Goal: Find specific page/section: Find specific page/section

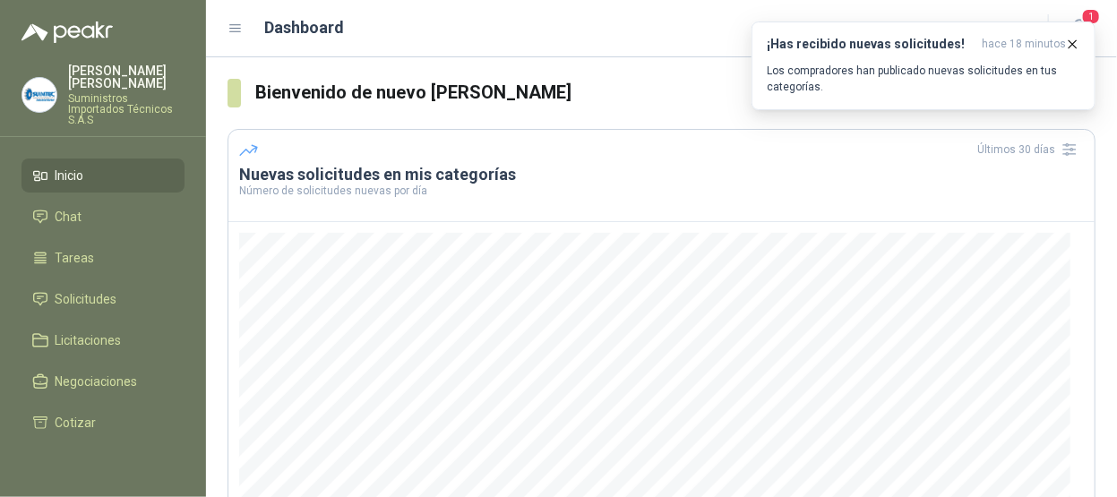
click at [72, 166] on span "Inicio" at bounding box center [70, 176] width 29 height 20
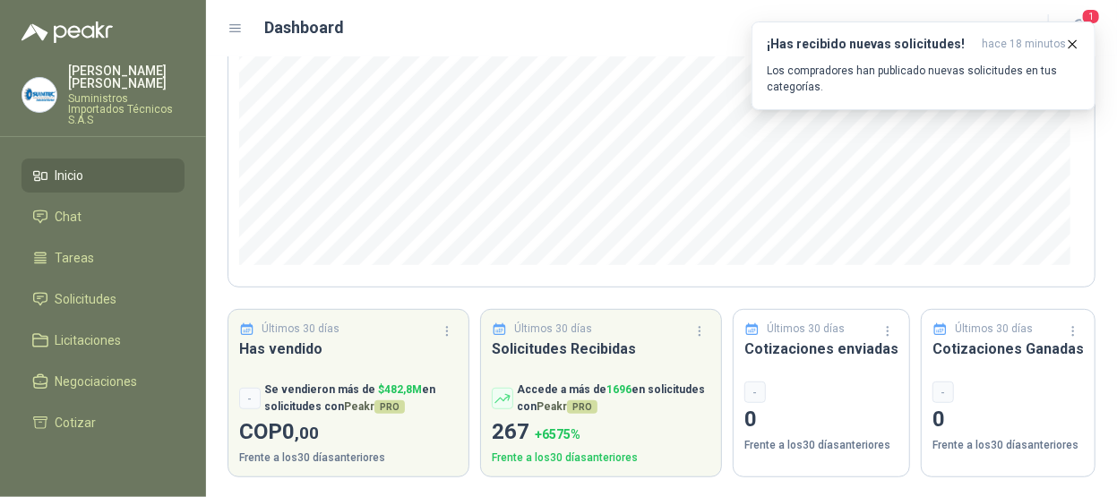
scroll to position [218, 0]
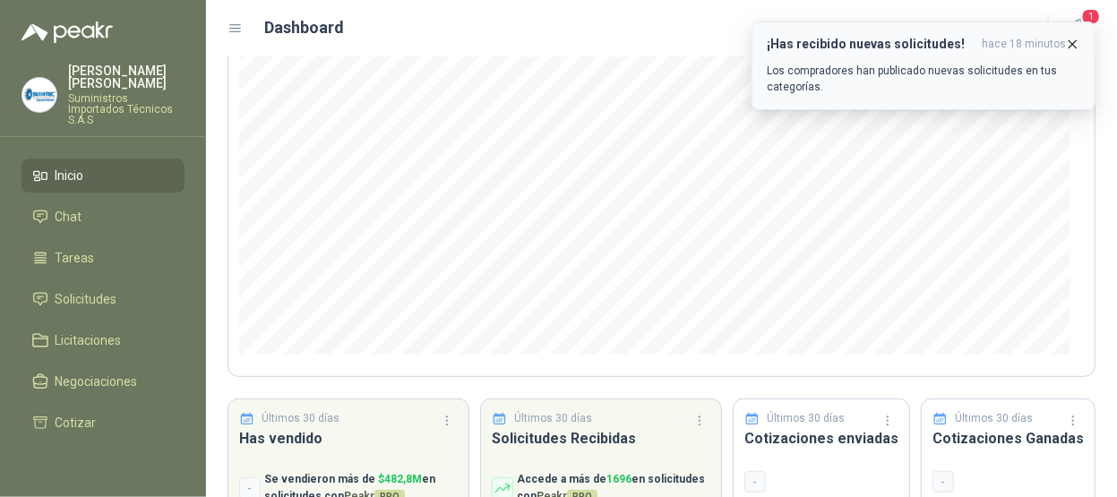
click at [1074, 47] on icon "button" at bounding box center [1072, 44] width 15 height 15
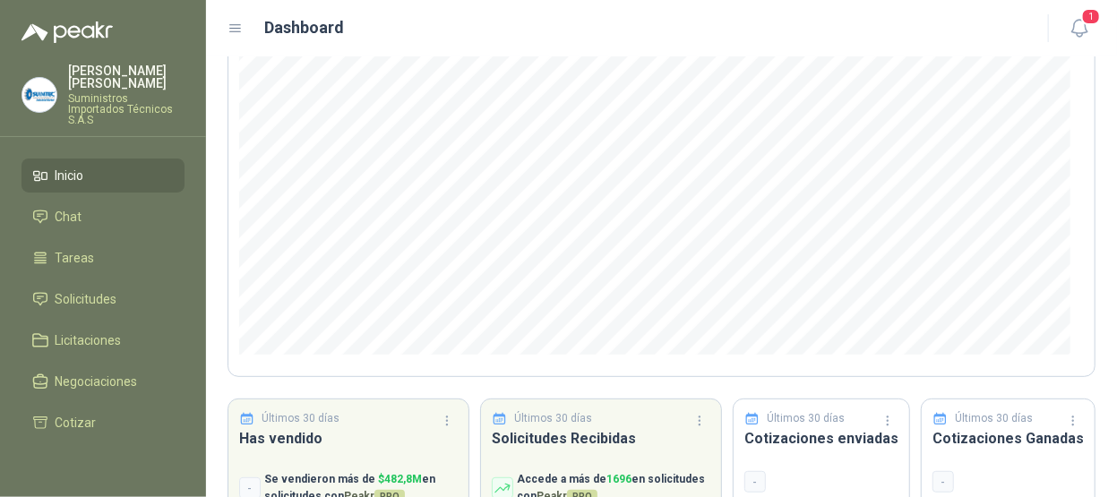
scroll to position [308, 0]
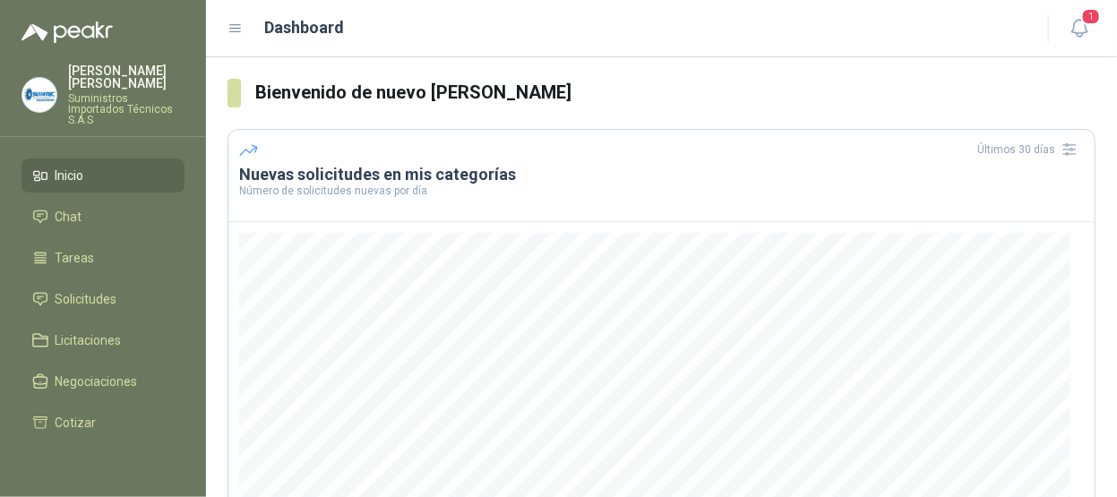
click at [73, 166] on span "Inicio" at bounding box center [70, 176] width 29 height 20
